Goal: Information Seeking & Learning: Learn about a topic

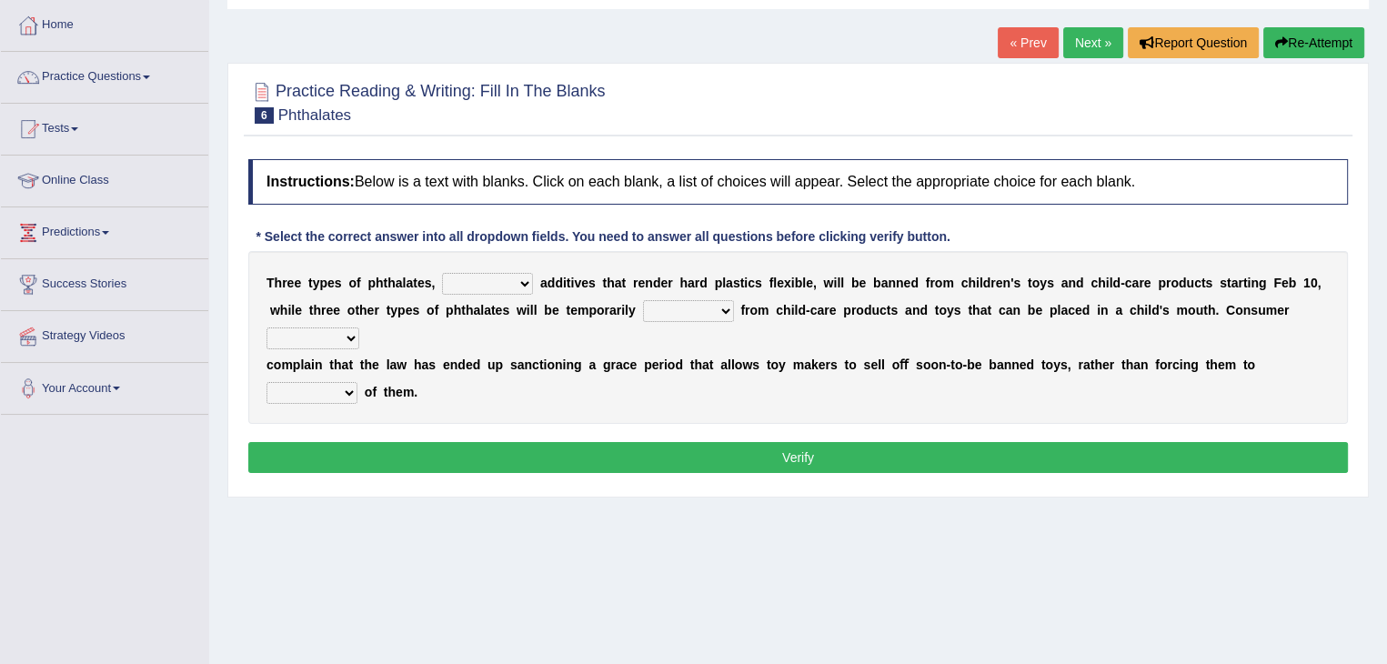
click at [478, 274] on select "nutritional legal expensive chemical" at bounding box center [487, 284] width 91 height 22
click at [794, 397] on div "T h r e e t y p e s o f p h t h a l a t e s , nutritional legal expensive chemi…" at bounding box center [798, 337] width 1100 height 173
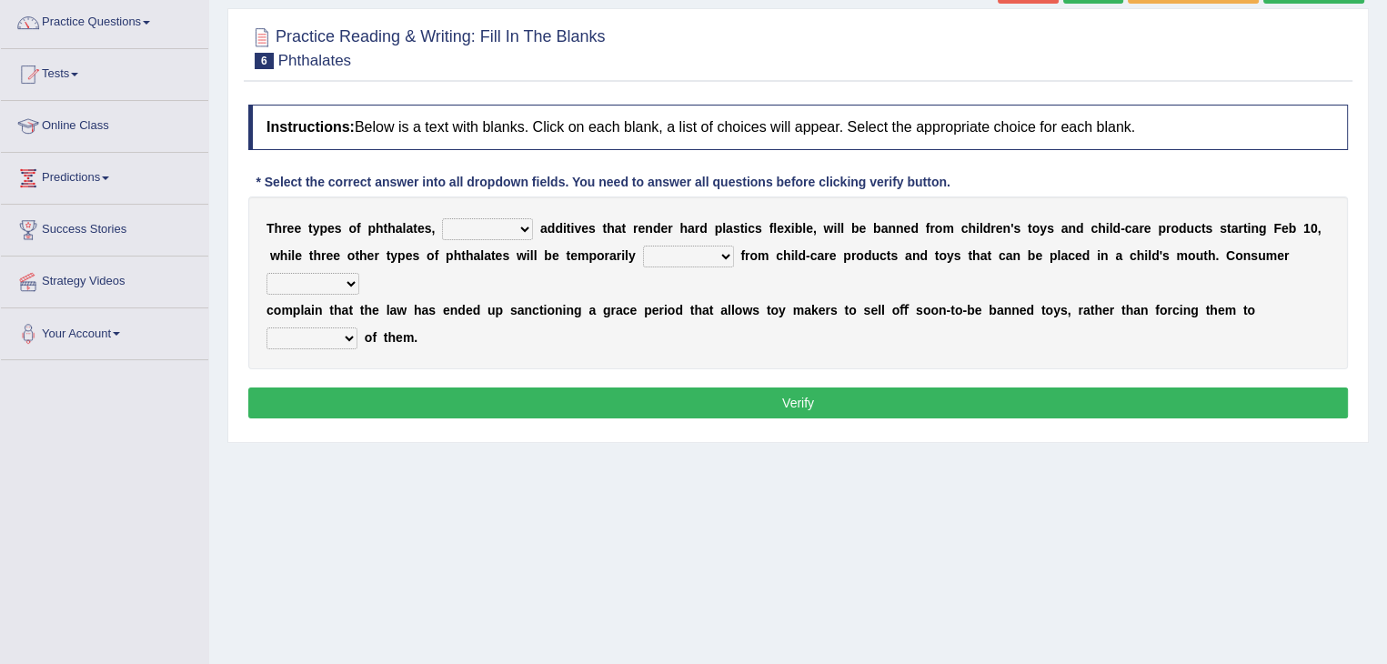
scroll to position [134, 0]
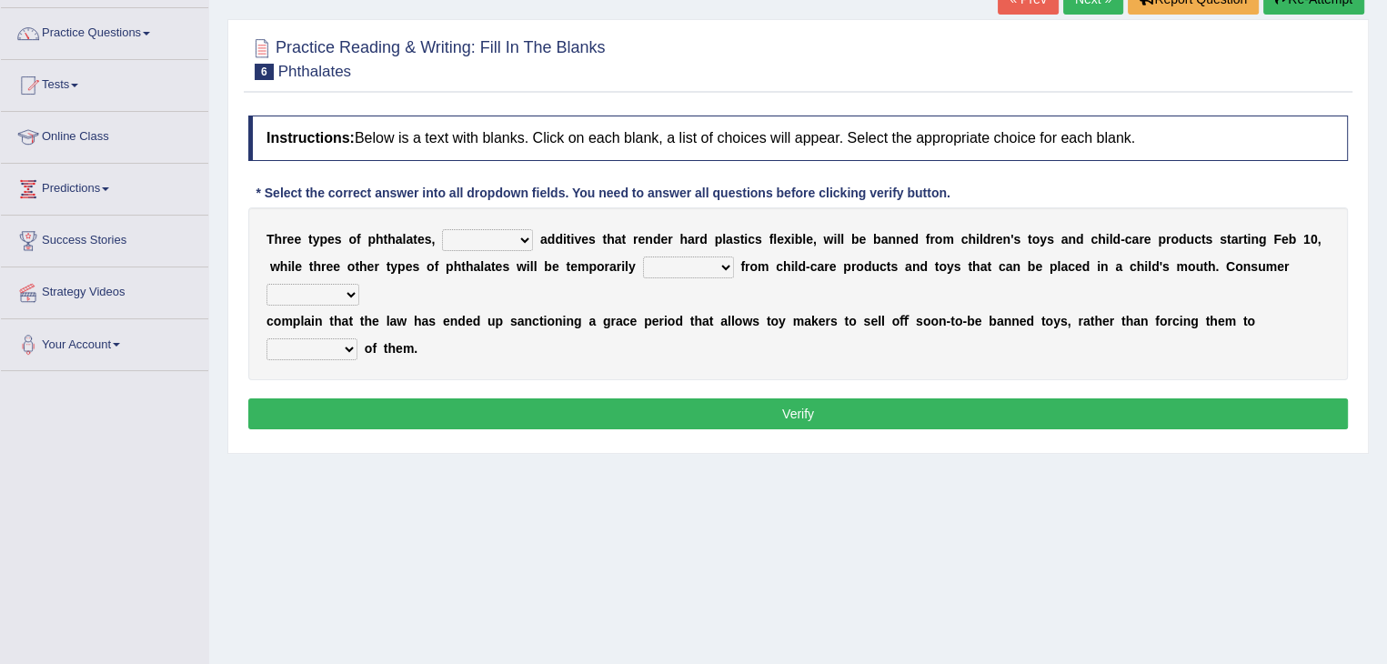
click at [495, 235] on select "nutritional legal expensive chemical" at bounding box center [487, 240] width 91 height 22
select select "chemical"
click at [442, 229] on select "nutritional legal expensive chemical" at bounding box center [487, 240] width 91 height 22
click at [677, 264] on select "originated collected prohibited examined" at bounding box center [688, 267] width 91 height 22
click at [562, 287] on div "T h r e e t y p e s o f p h t h a l a t e s , nutritional legal expensive chemi…" at bounding box center [798, 293] width 1100 height 173
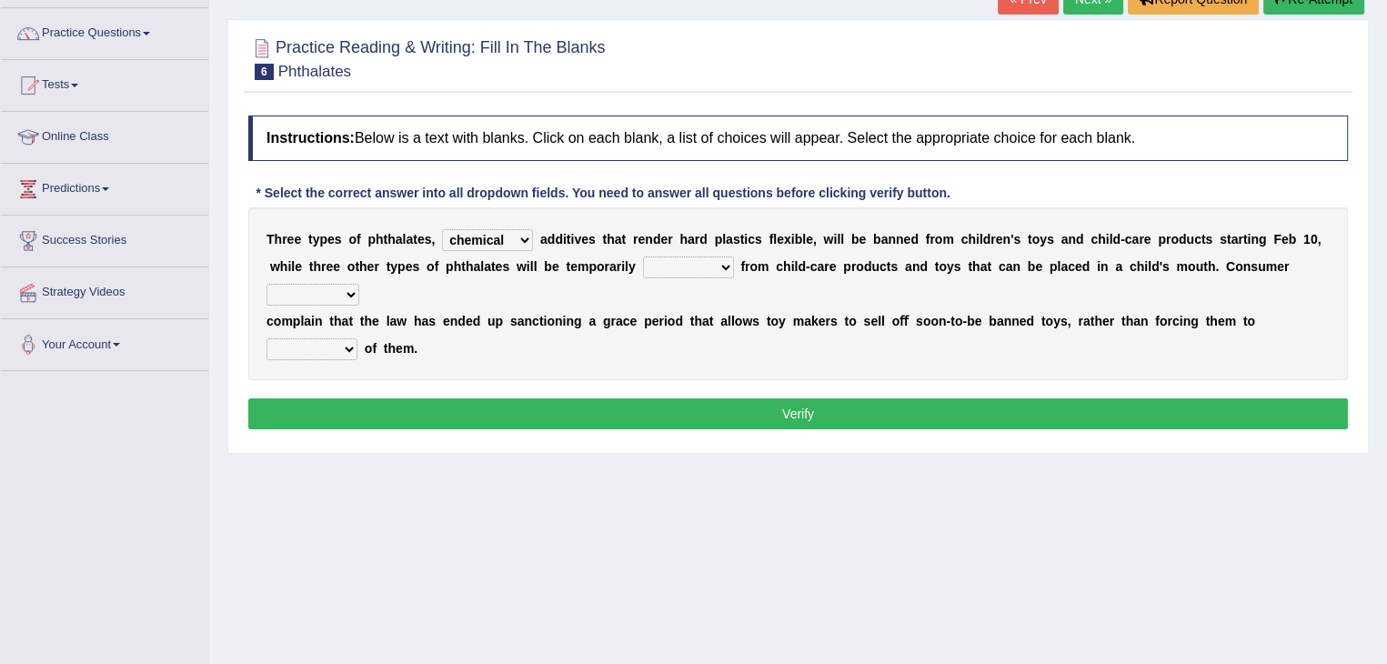
click at [644, 278] on div "T h r e e t y p e s o f p h t h a l a t e s , nutritional legal expensive chemi…" at bounding box center [798, 293] width 1100 height 173
click at [658, 276] on div "T h r e e t y p e s o f p h t h a l a t e s , nutritional legal expensive chemi…" at bounding box center [798, 293] width 1100 height 173
click at [659, 274] on select "originated collected prohibited examined" at bounding box center [688, 267] width 91 height 22
select select "collected"
click at [643, 256] on select "originated collected prohibited examined" at bounding box center [688, 267] width 91 height 22
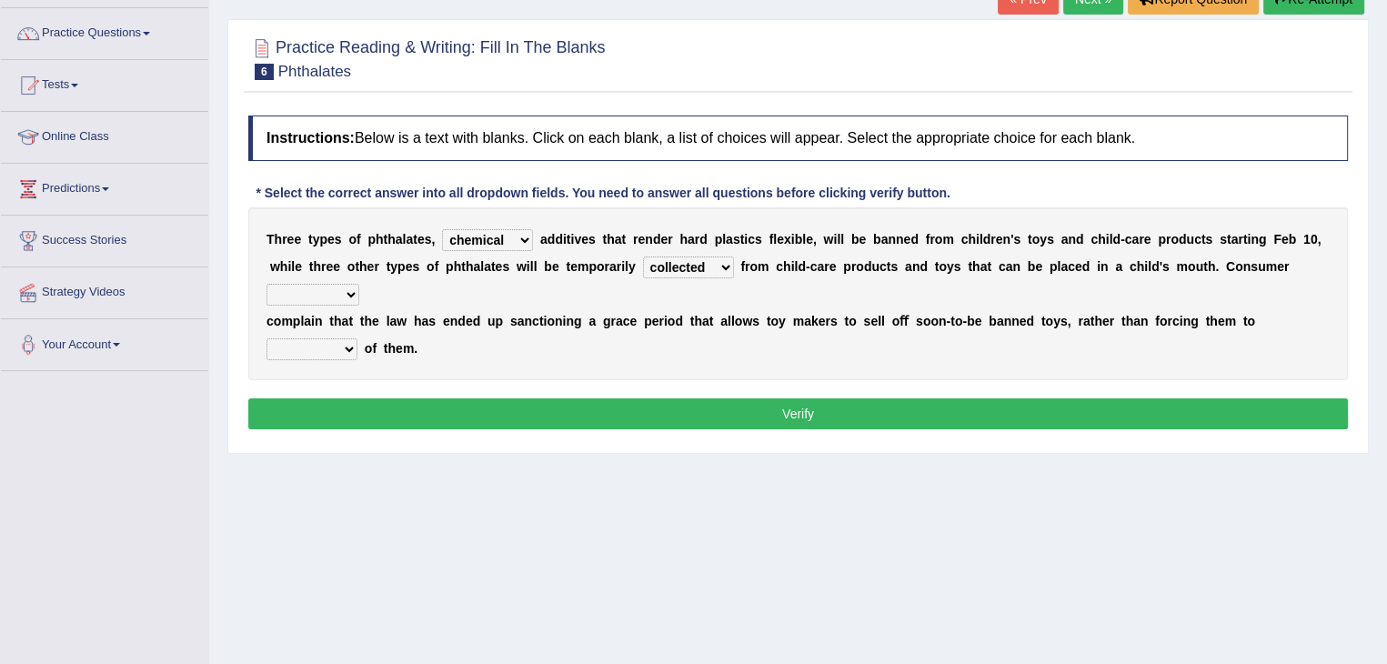
click at [319, 291] on select "fellows dictators candidates advocates" at bounding box center [313, 295] width 93 height 22
select select "candidates"
click at [267, 284] on select "fellows dictators candidates advocates" at bounding box center [313, 295] width 93 height 22
click at [342, 360] on div "T h r e e t y p e s o f p h t h a l a t e s , nutritional legal expensive chemi…" at bounding box center [798, 293] width 1100 height 173
click at [337, 358] on div "T h r e e t y p e s o f p h t h a l a t e s , nutritional legal expensive chemi…" at bounding box center [798, 293] width 1100 height 173
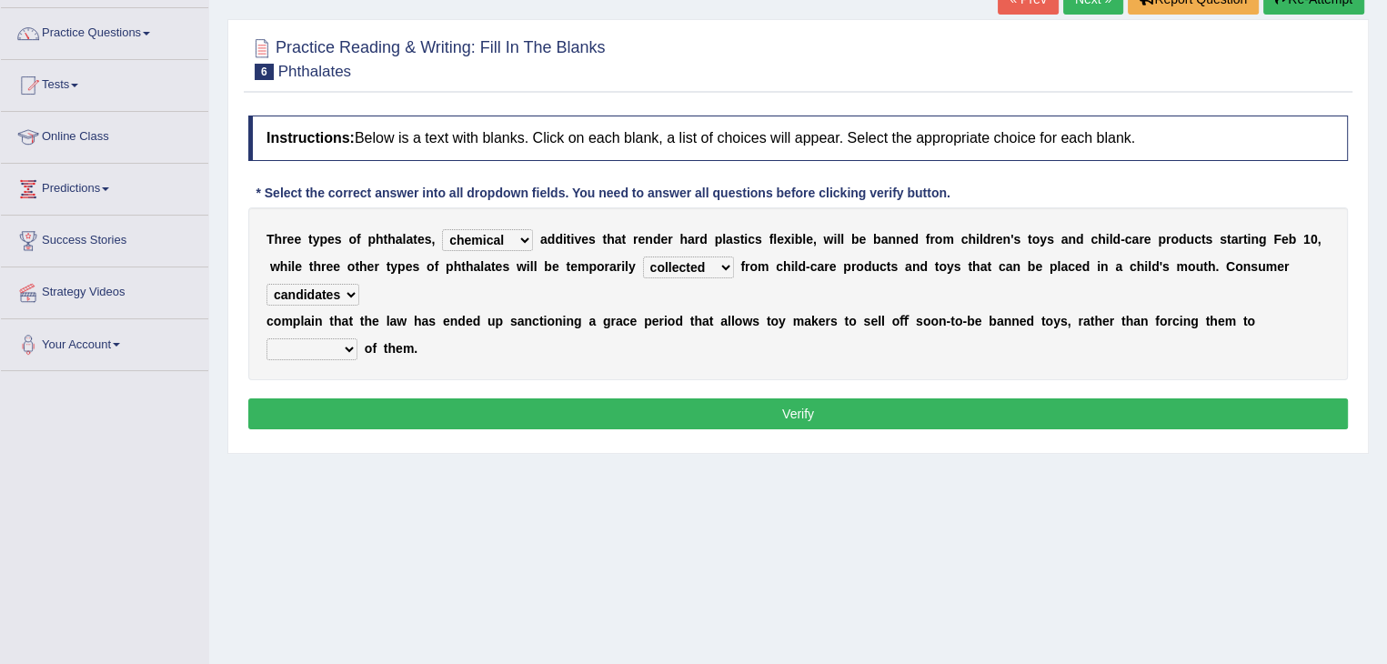
click at [316, 342] on select "deal boast deprive dispose" at bounding box center [312, 349] width 91 height 22
select select "deal"
click at [267, 338] on select "deal boast deprive dispose" at bounding box center [312, 349] width 91 height 22
click at [347, 398] on button "Verify" at bounding box center [798, 413] width 1100 height 31
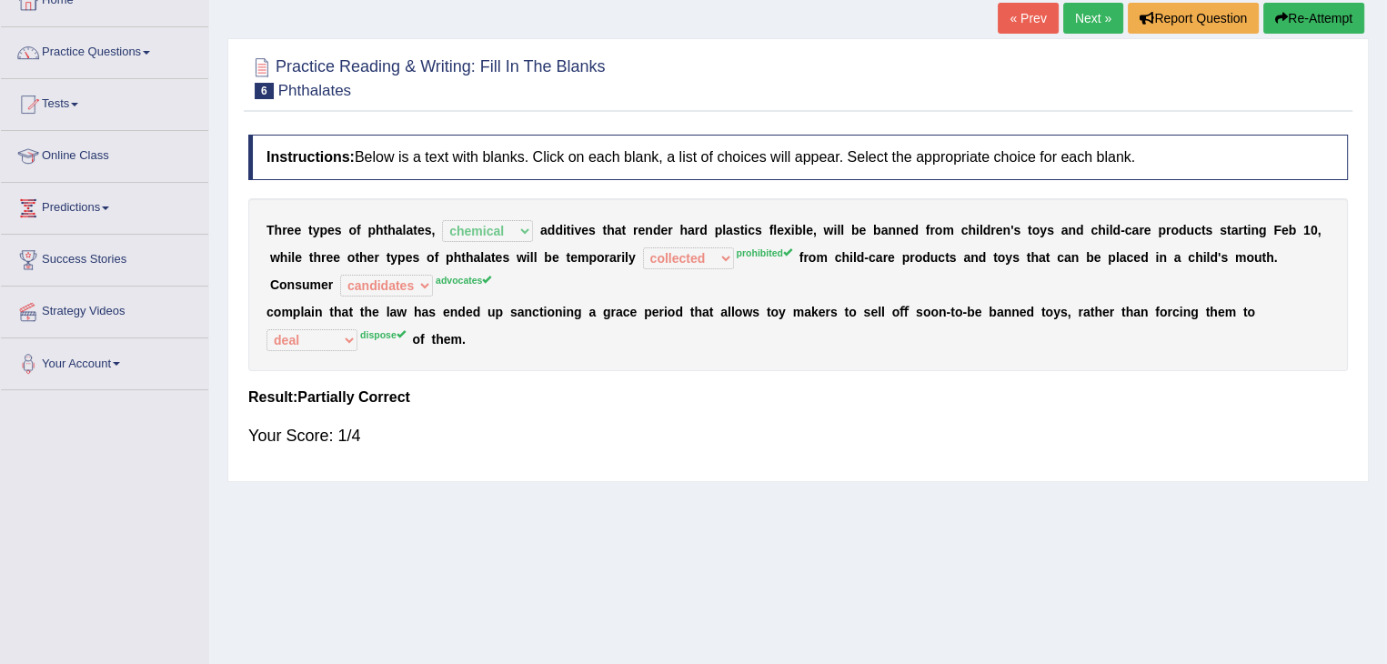
scroll to position [112, 0]
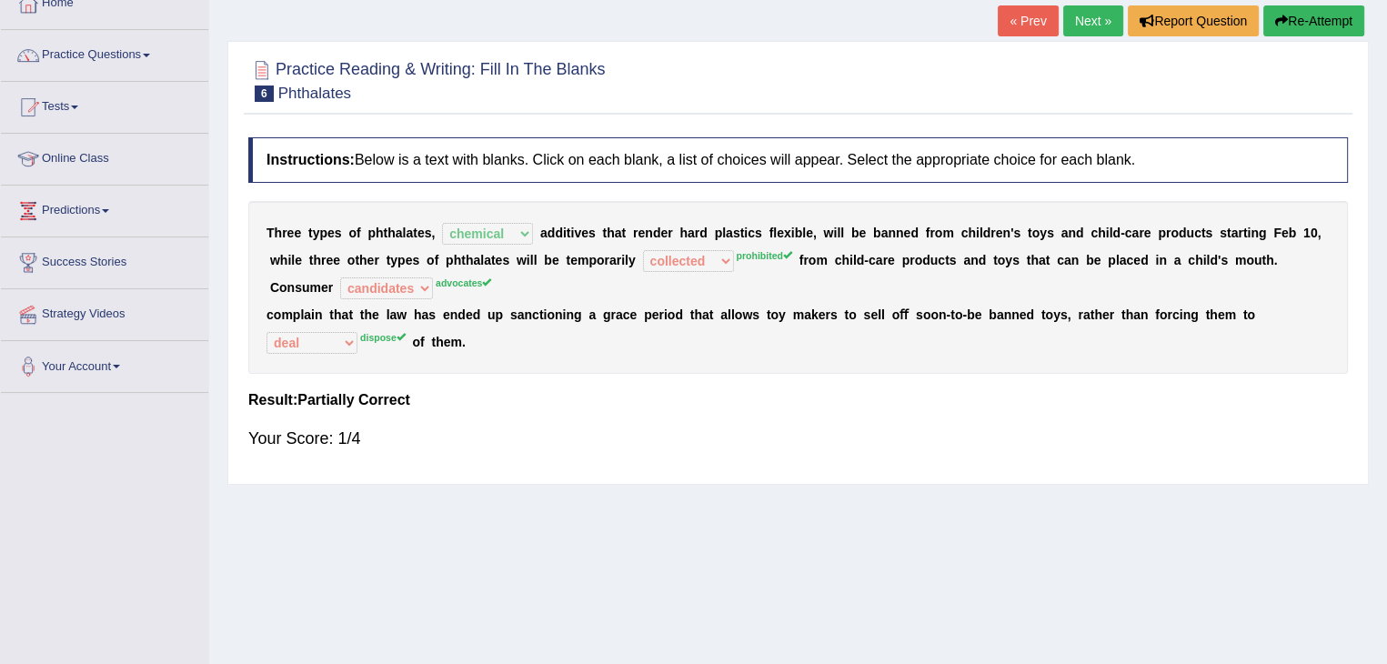
click at [1082, 8] on link "Next »" at bounding box center [1093, 20] width 60 height 31
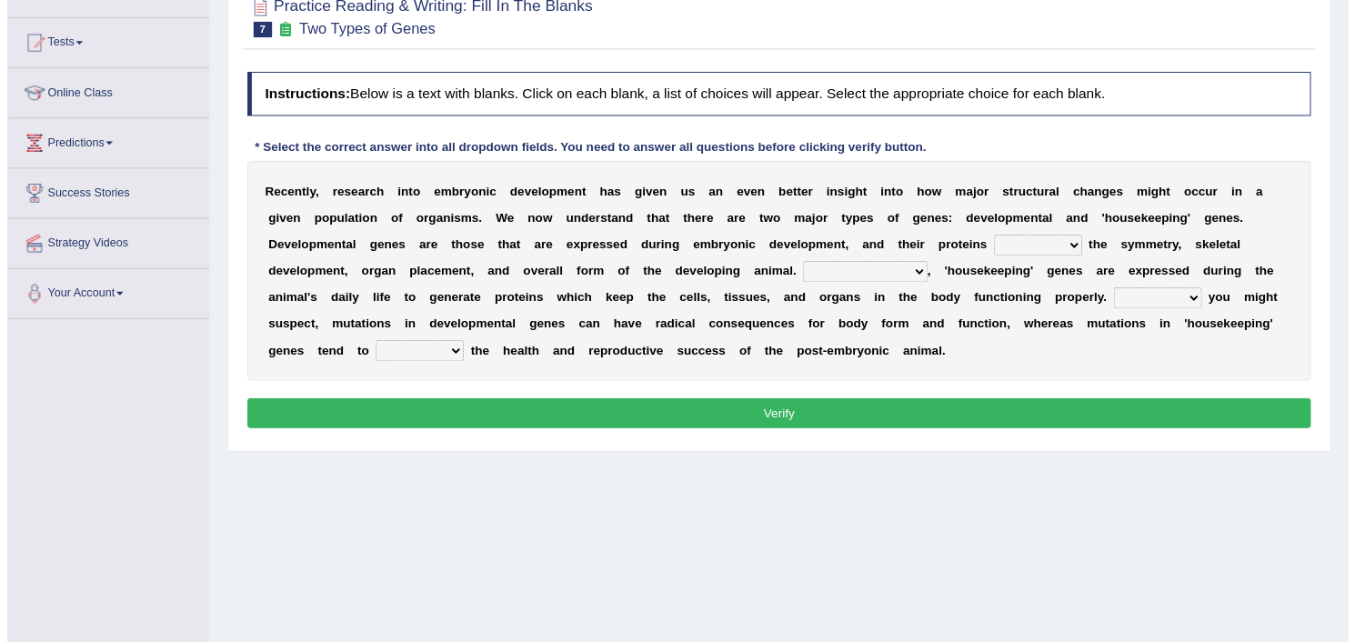
scroll to position [174, 0]
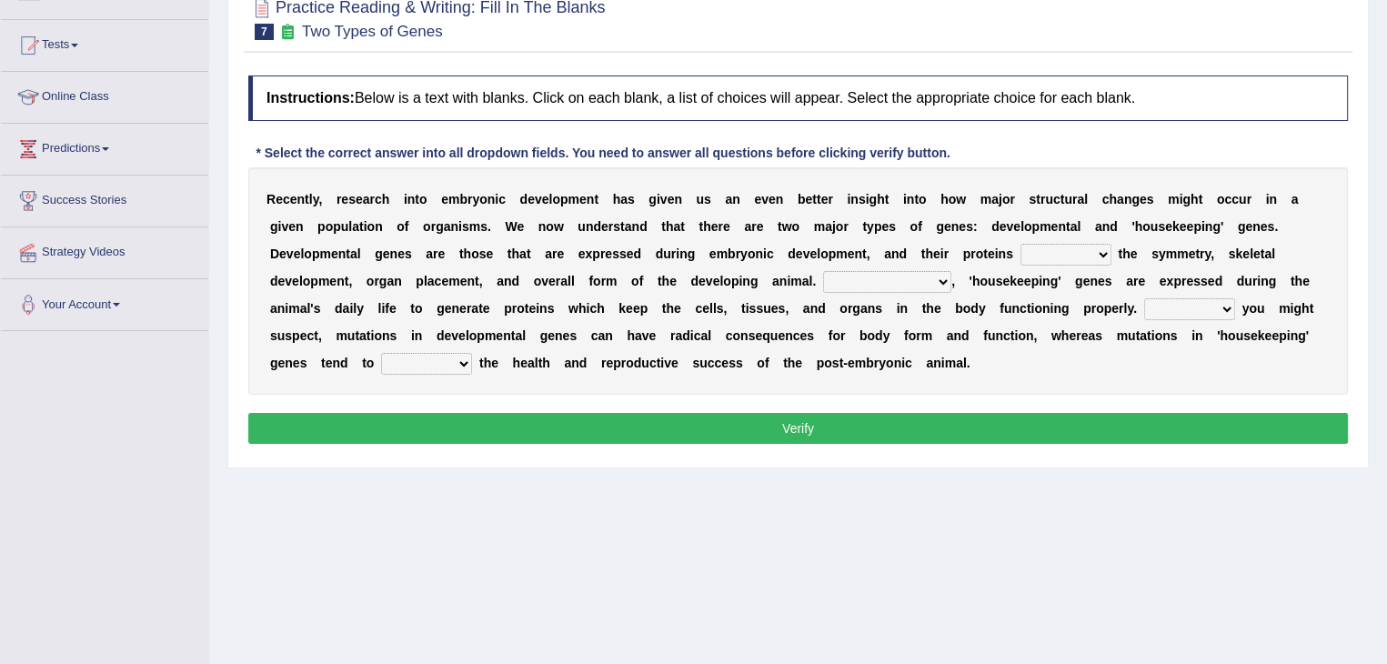
click at [1038, 255] on select "push control hold elevate" at bounding box center [1066, 255] width 91 height 22
select select "control"
click at [1021, 244] on select "push control hold elevate" at bounding box center [1066, 255] width 91 height 22
click at [820, 279] on b at bounding box center [819, 281] width 7 height 15
click at [843, 278] on select "Correspondingly Inclusively Conversely In contrast" at bounding box center [887, 282] width 128 height 22
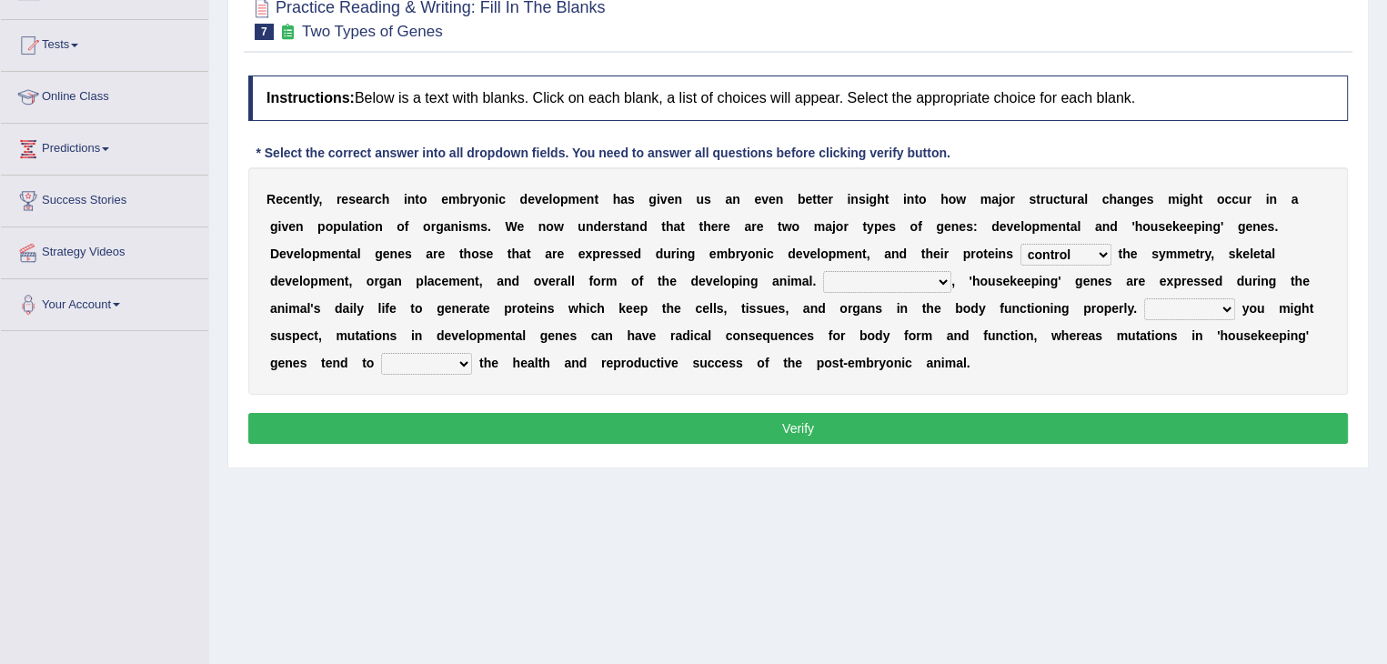
select select "Correspondingly"
click at [823, 271] on select "Correspondingly Inclusively Conversely In contrast" at bounding box center [887, 282] width 128 height 22
click at [1157, 307] on select "For As With Within" at bounding box center [1189, 309] width 91 height 22
select select "As"
click at [1144, 298] on select "For As With Within" at bounding box center [1189, 309] width 91 height 22
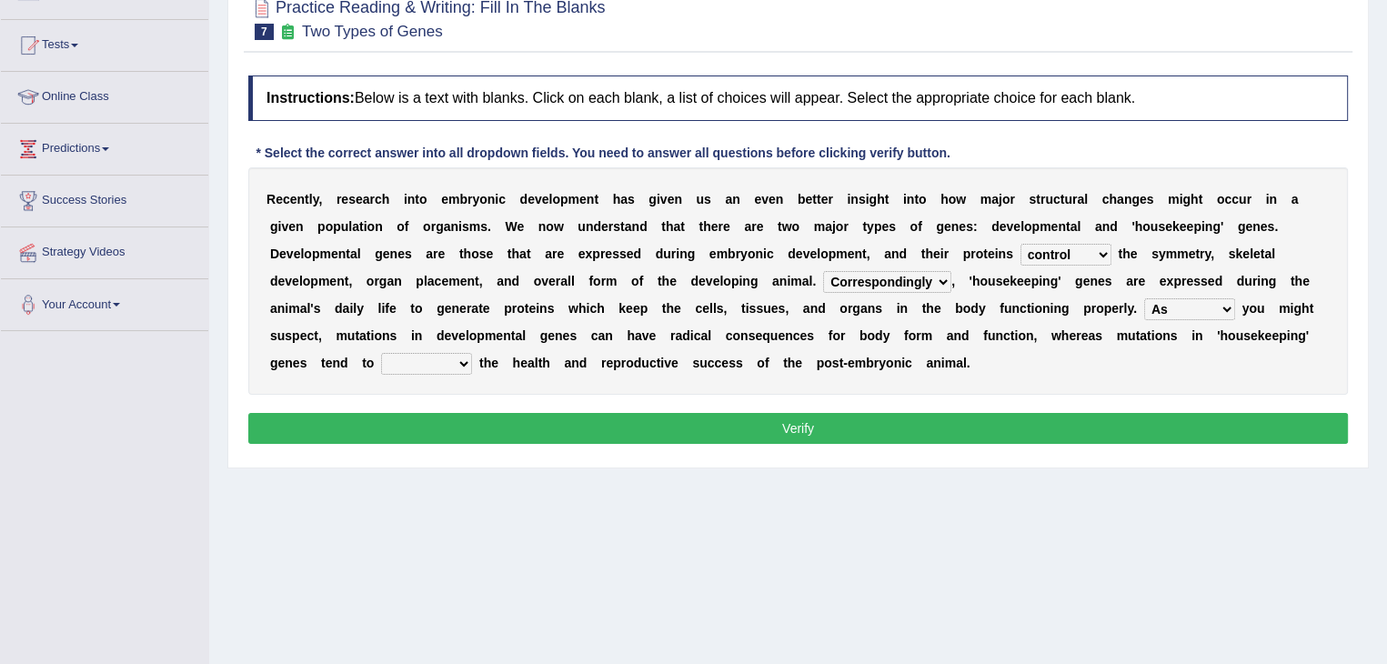
click at [451, 357] on select "affect effect interrupt defect" at bounding box center [426, 364] width 91 height 22
select select "effect"
click at [381, 353] on select "affect effect interrupt defect" at bounding box center [426, 364] width 91 height 22
click at [427, 431] on button "Verify" at bounding box center [798, 428] width 1100 height 31
